Goal: Task Accomplishment & Management: Use online tool/utility

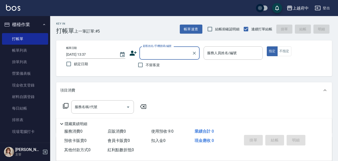
scroll to position [25, 0]
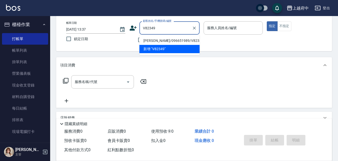
click at [174, 40] on li "[PERSON_NAME]/096651989/V82349" at bounding box center [169, 41] width 60 height 8
type input "[PERSON_NAME]/096651989/V82349"
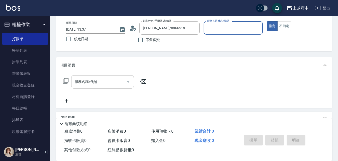
type input "[PERSON_NAME] -1"
click at [83, 80] on input "服務名稱/代號" at bounding box center [98, 81] width 51 height 9
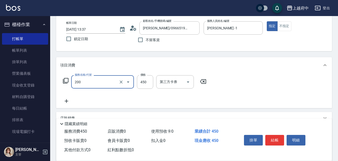
type input "有機洗髮(200)"
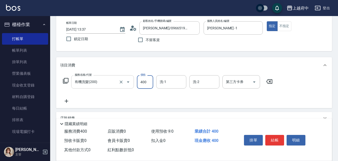
type input "400"
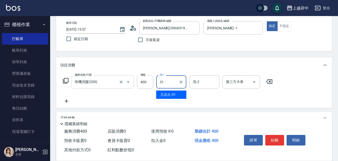
type input "[PERSON_NAME]-31"
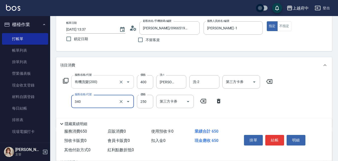
type input "剪髮(340)"
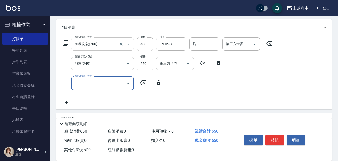
scroll to position [75, 0]
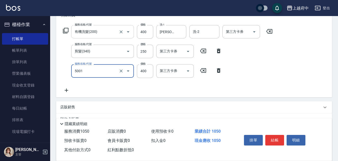
type input "側邊壓貼(5001)"
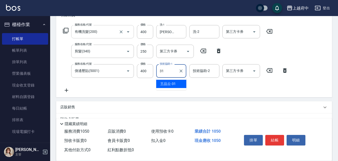
type input "[PERSON_NAME]-31"
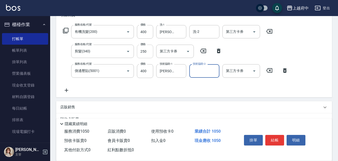
click at [146, 48] on input "250" at bounding box center [145, 52] width 16 height 14
type input "350"
click at [63, 64] on div "服務名稱/代號 側邊壓貼(5001) 服務名稱/代號 價格 400 價格 技術協助-1 [PERSON_NAME]-31 技術協助-1 技術協助-2 技術協助…" at bounding box center [175, 71] width 231 height 14
click at [273, 137] on button "結帳" at bounding box center [274, 140] width 19 height 11
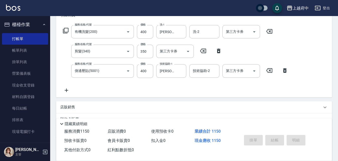
type input "[DATE] 14:23"
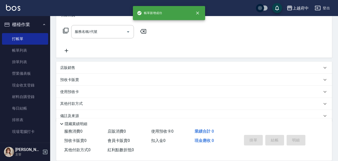
scroll to position [0, 0]
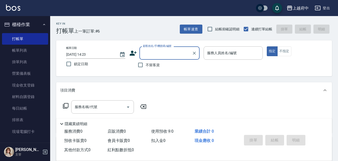
type input "ㄒ"
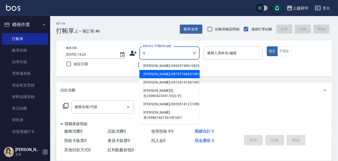
type input "V"
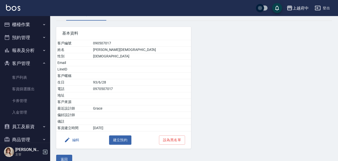
scroll to position [37, 0]
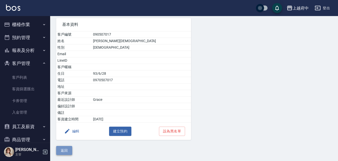
click at [66, 155] on button "返回" at bounding box center [64, 150] width 16 height 9
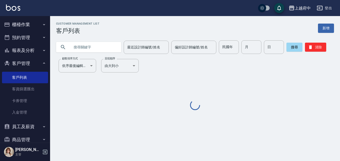
click at [85, 49] on input "text" at bounding box center [93, 47] width 47 height 14
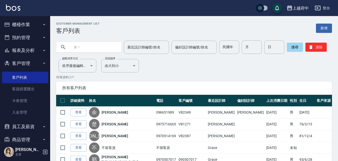
type input "ㄓ"
type input "[PERSON_NAME]"
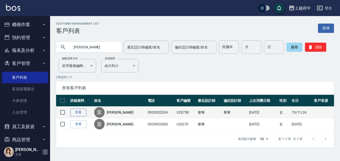
click at [80, 114] on link "查看" at bounding box center [78, 112] width 16 height 8
